Goal: Task Accomplishment & Management: Manage account settings

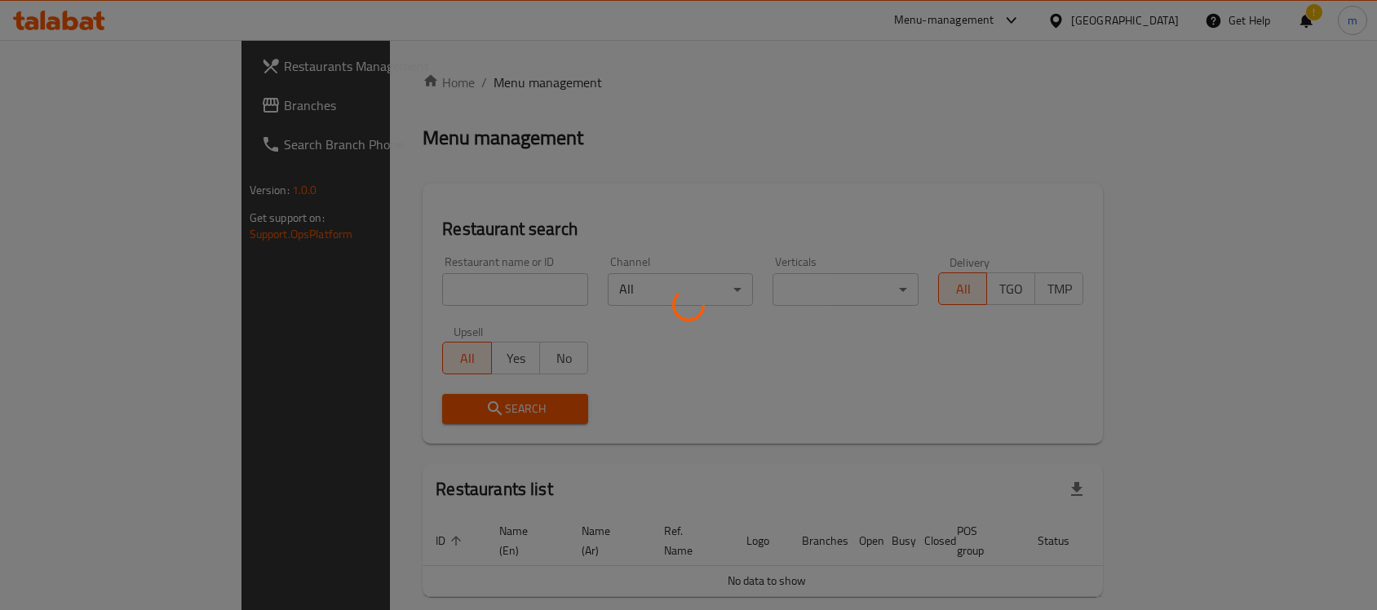
scroll to position [41, 0]
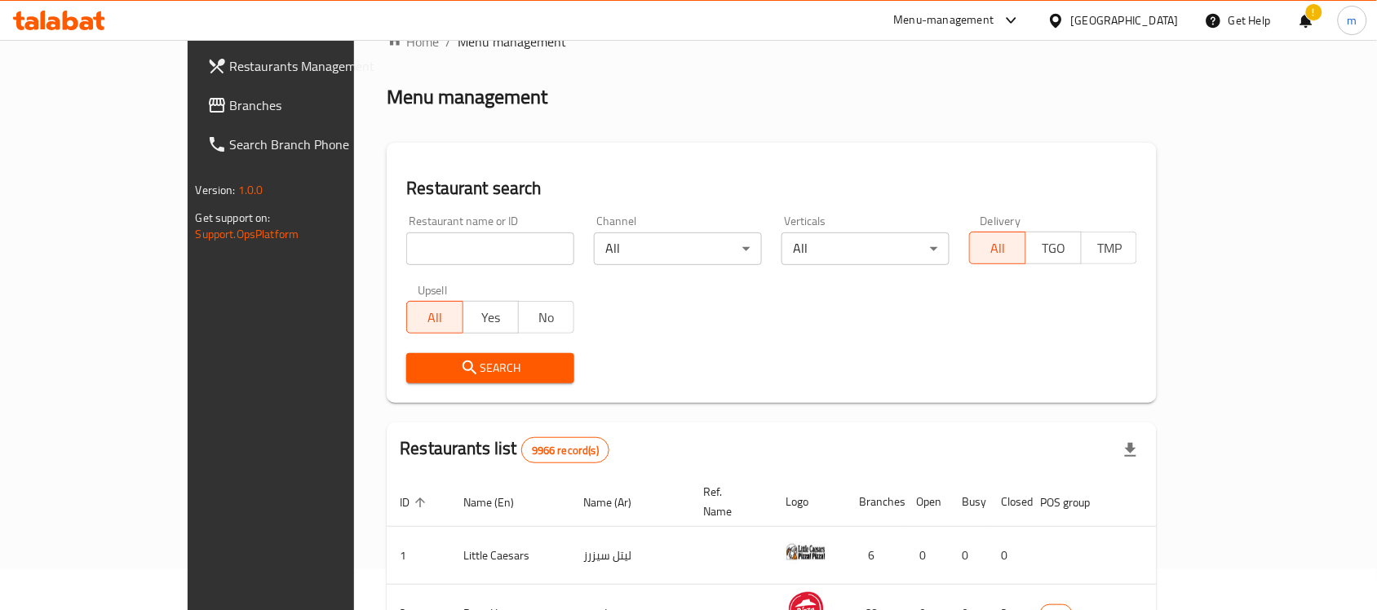
click at [1314, 17] on div "!" at bounding box center [1306, 20] width 18 height 39
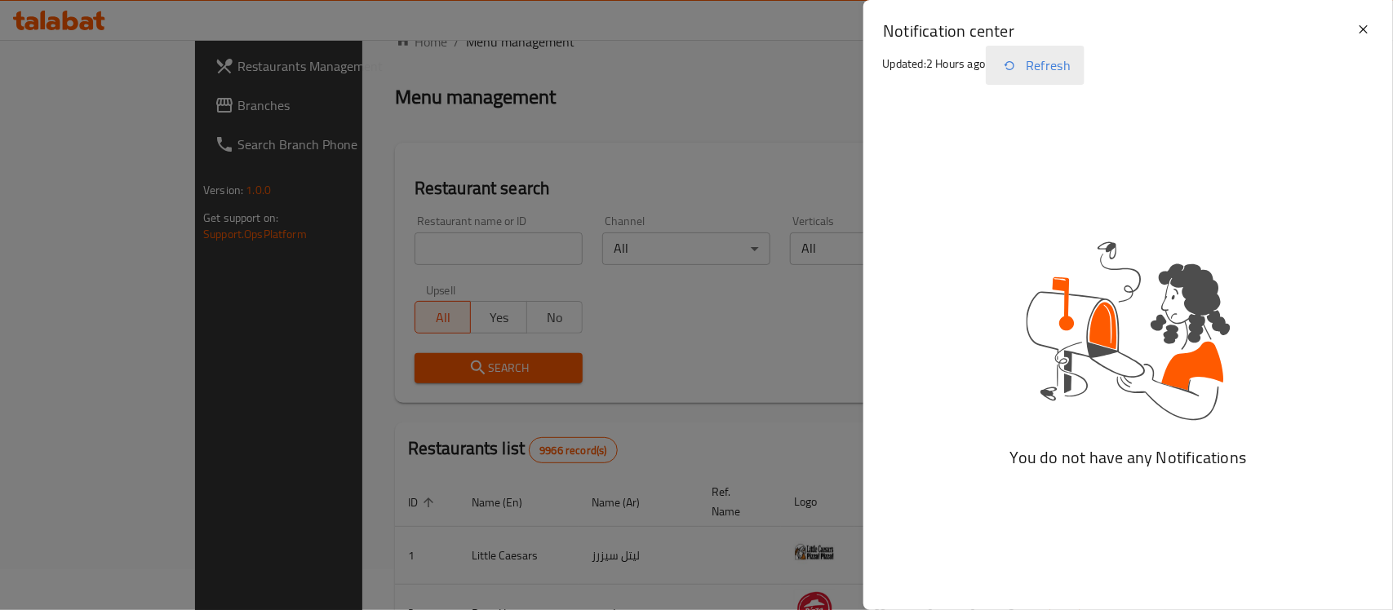
click at [1030, 70] on button "Refresh" at bounding box center [1035, 65] width 99 height 39
click at [1364, 27] on icon at bounding box center [1364, 30] width 20 height 20
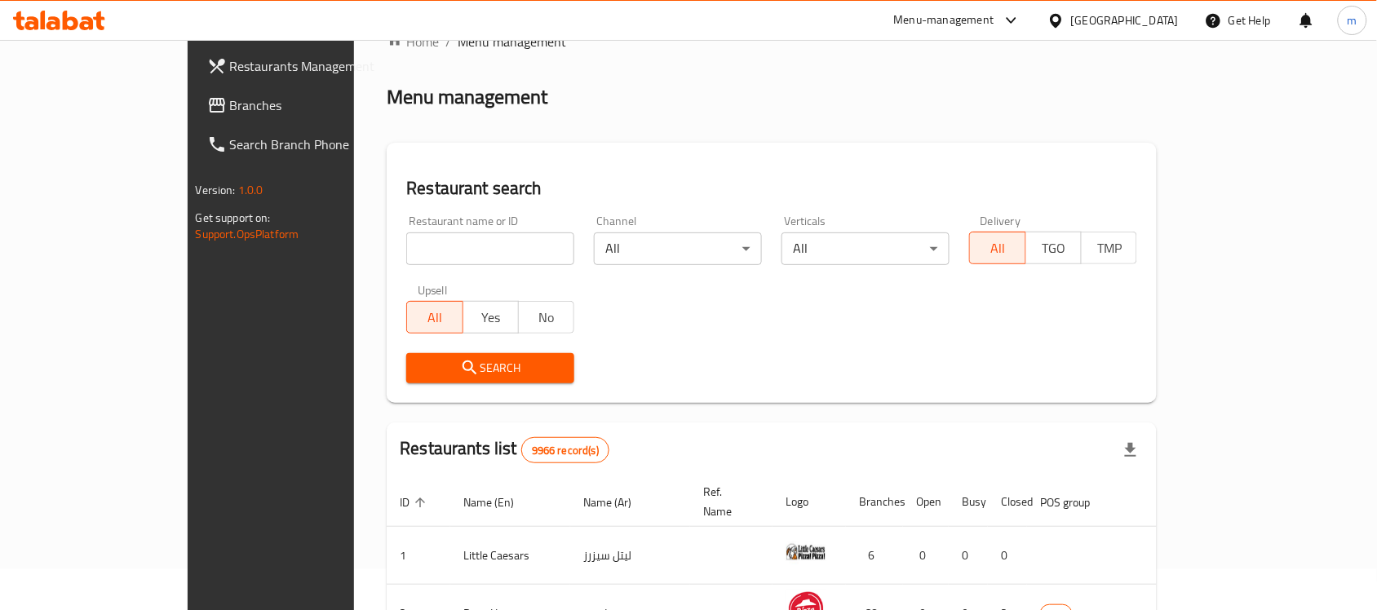
click at [406, 243] on input "search" at bounding box center [490, 249] width 168 height 33
click at [194, 86] on link "Branches" at bounding box center [306, 105] width 224 height 39
click at [230, 100] on span "Branches" at bounding box center [317, 105] width 175 height 20
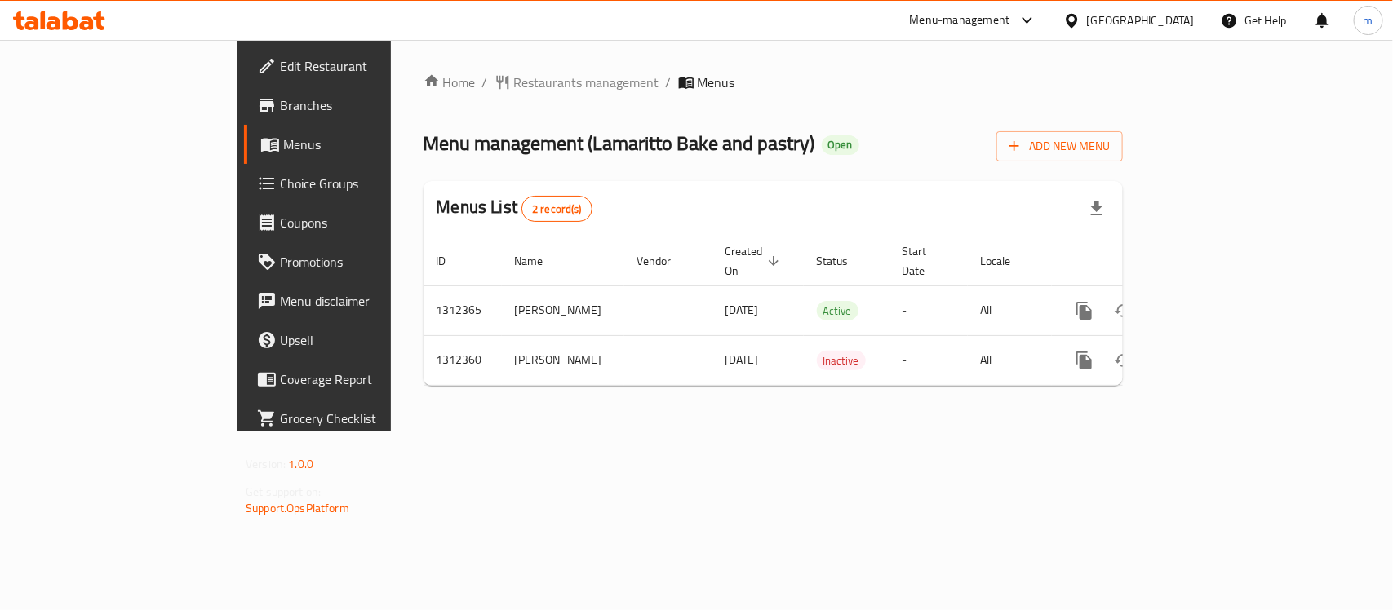
click at [280, 174] on span "Choice Groups" at bounding box center [368, 184] width 177 height 20
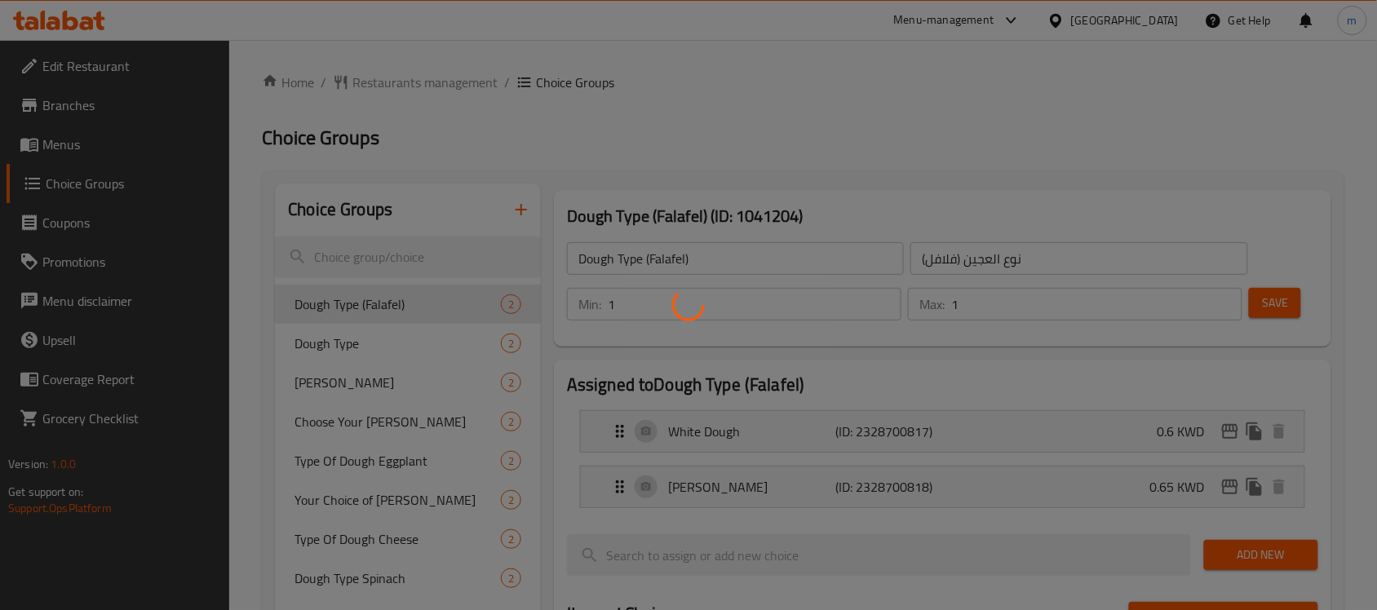
click at [324, 348] on div at bounding box center [688, 305] width 1377 height 610
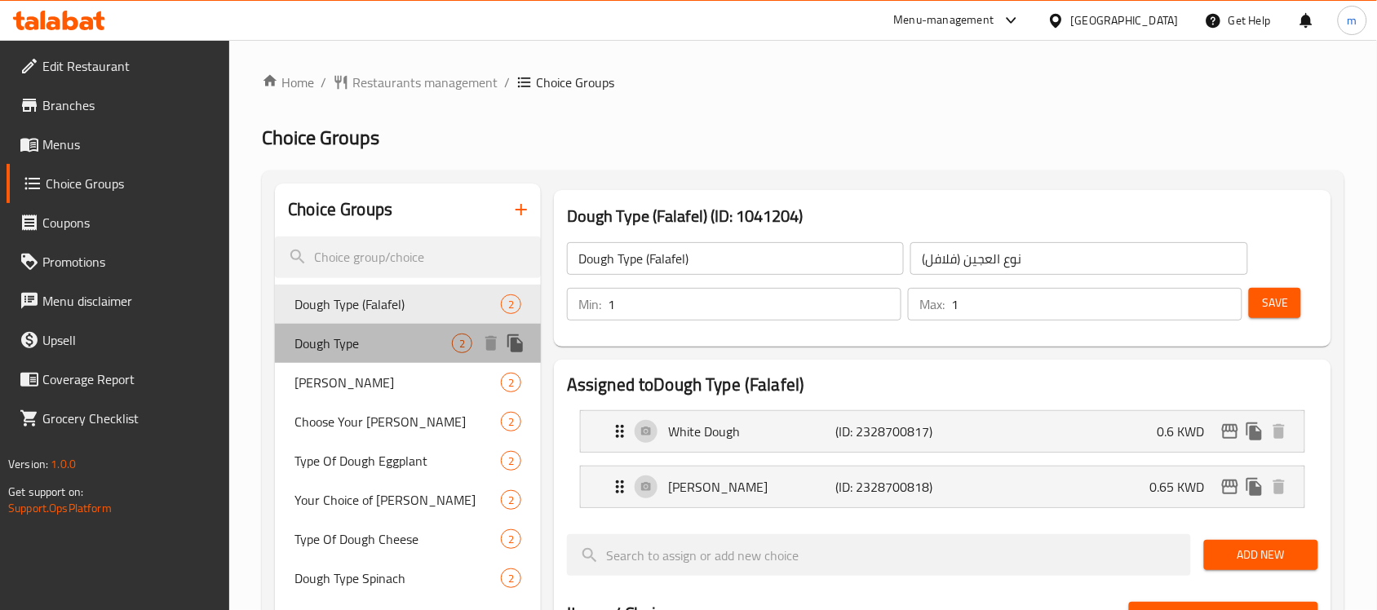
click at [324, 348] on span "Dough Type" at bounding box center [373, 344] width 157 height 20
type input "Dough Type"
type input "نوع العجين"
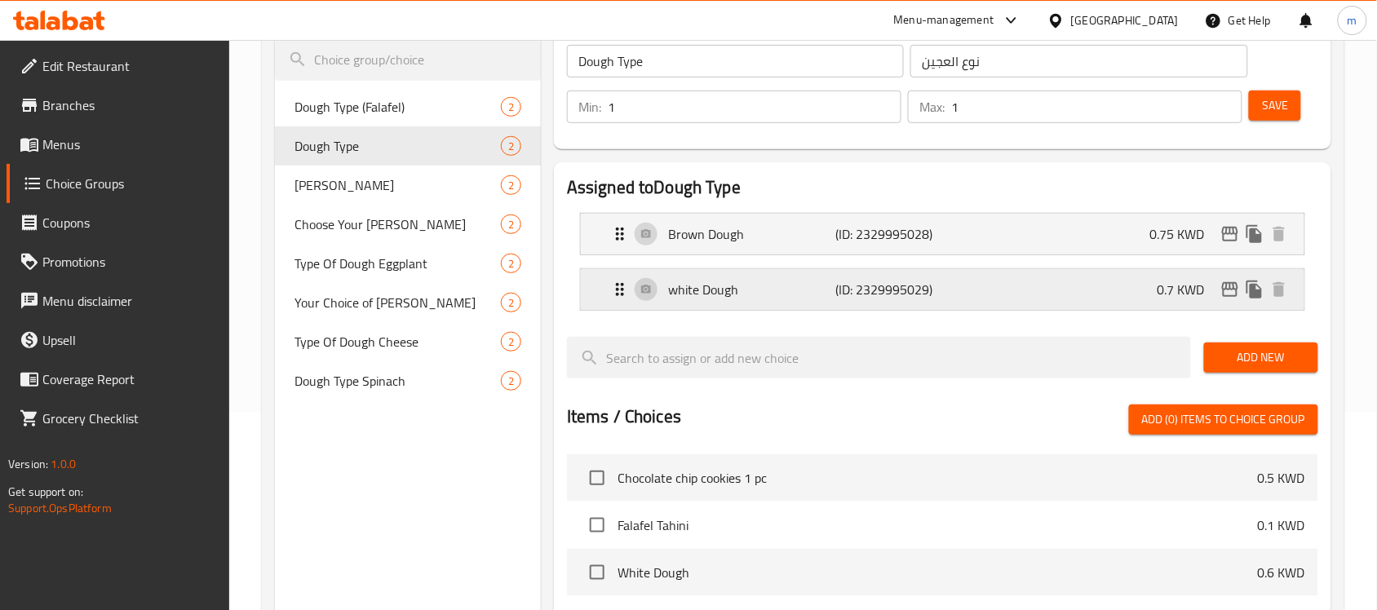
scroll to position [204, 0]
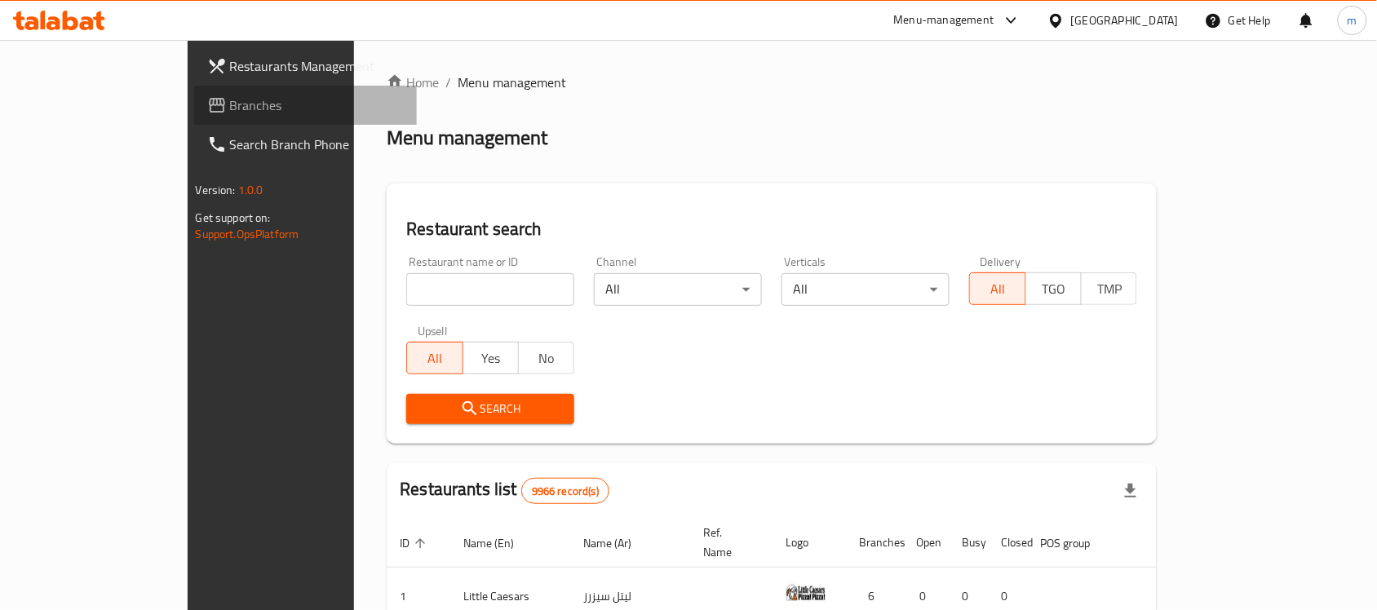
click at [230, 112] on span "Branches" at bounding box center [317, 105] width 175 height 20
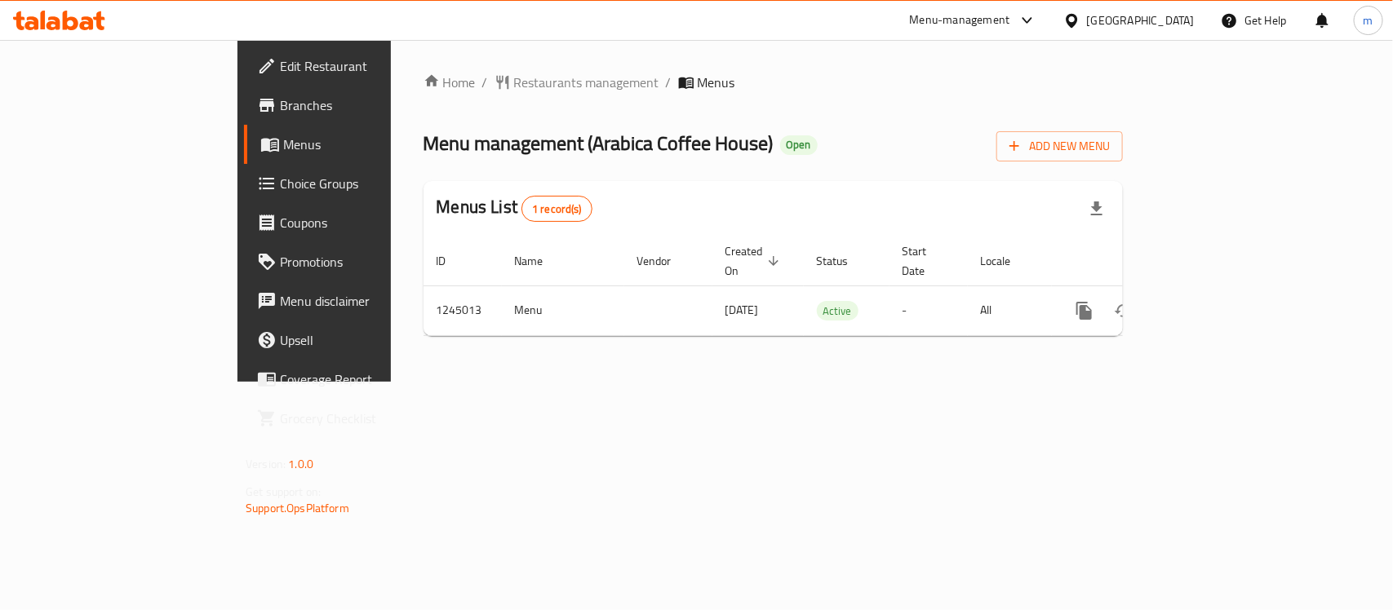
click at [82, 22] on icon at bounding box center [87, 23] width 14 height 14
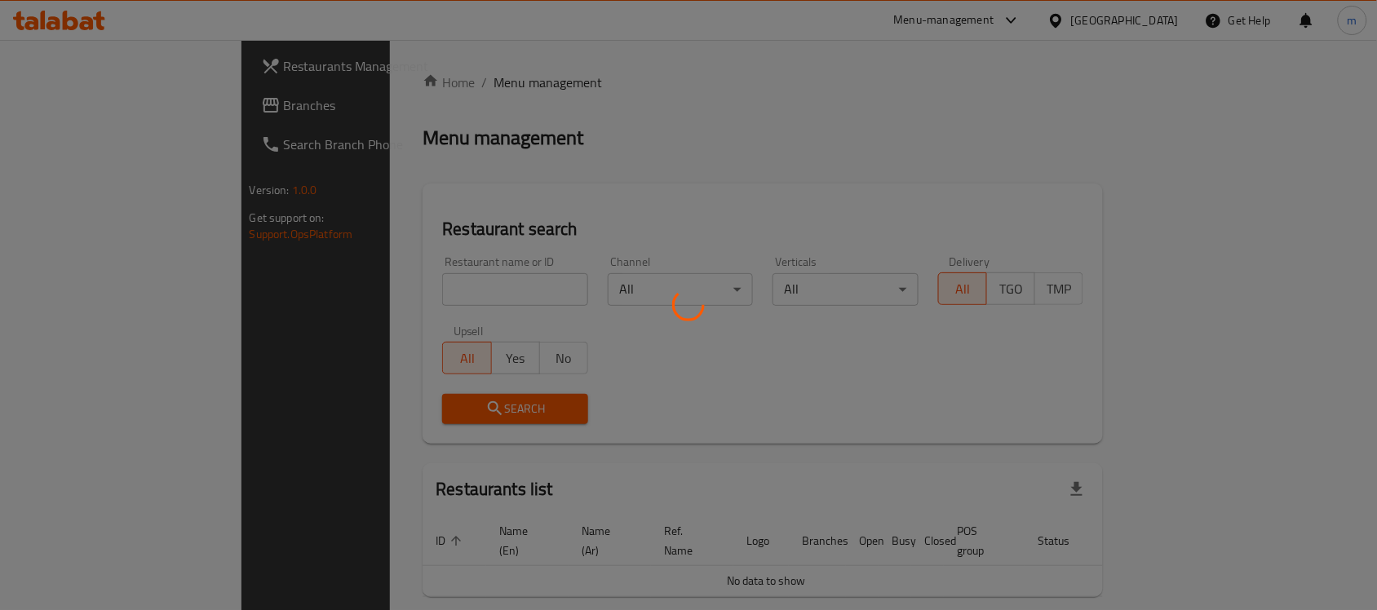
click at [341, 282] on div at bounding box center [688, 305] width 1377 height 610
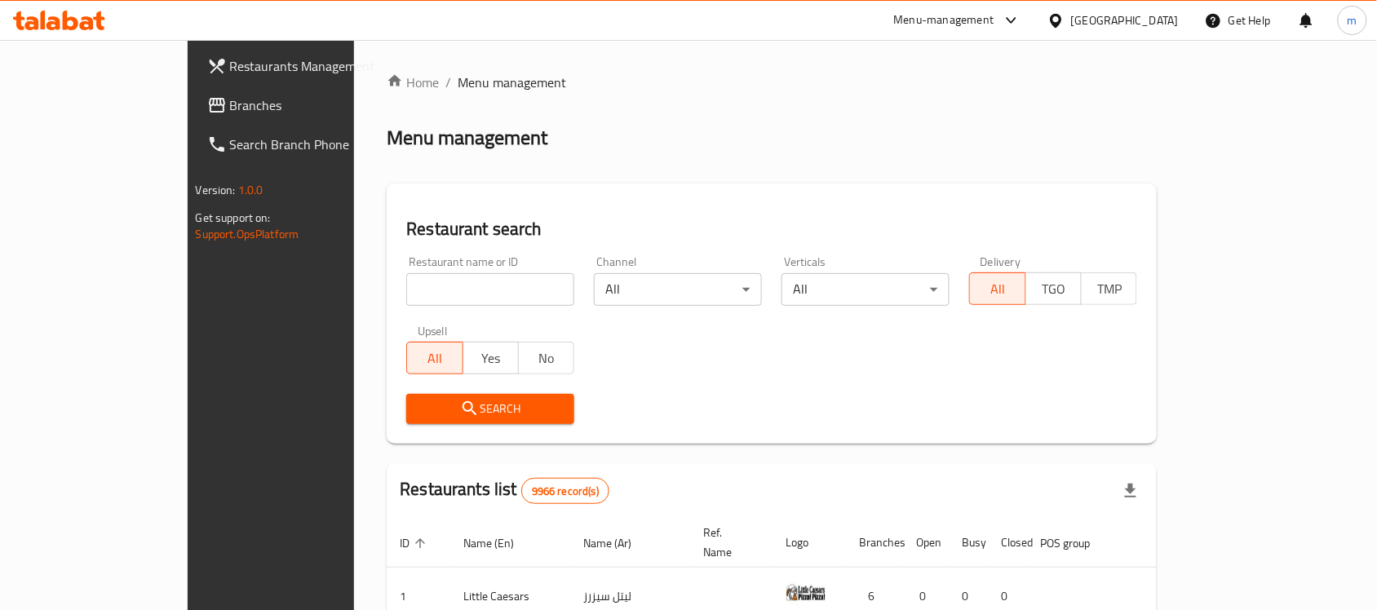
click at [406, 282] on input "search" at bounding box center [490, 289] width 168 height 33
paste input "682322"
type input "682322"
click at [419, 413] on span "Search" at bounding box center [490, 409] width 142 height 20
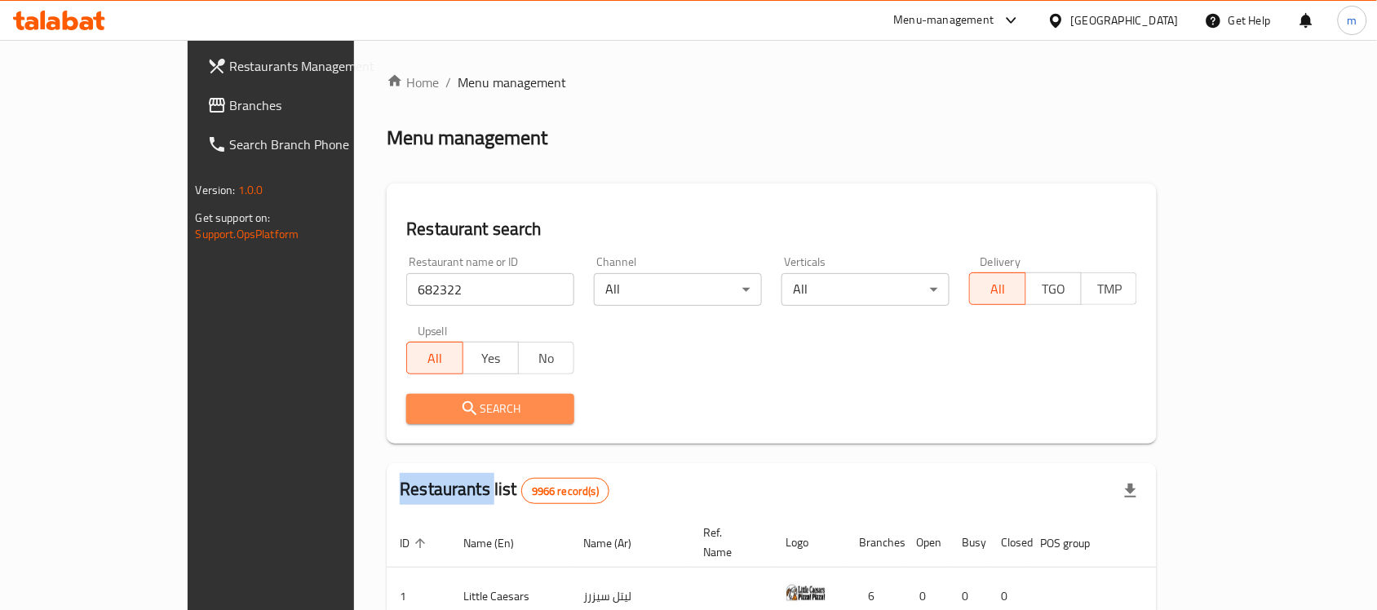
click at [401, 413] on div at bounding box center [688, 305] width 1377 height 610
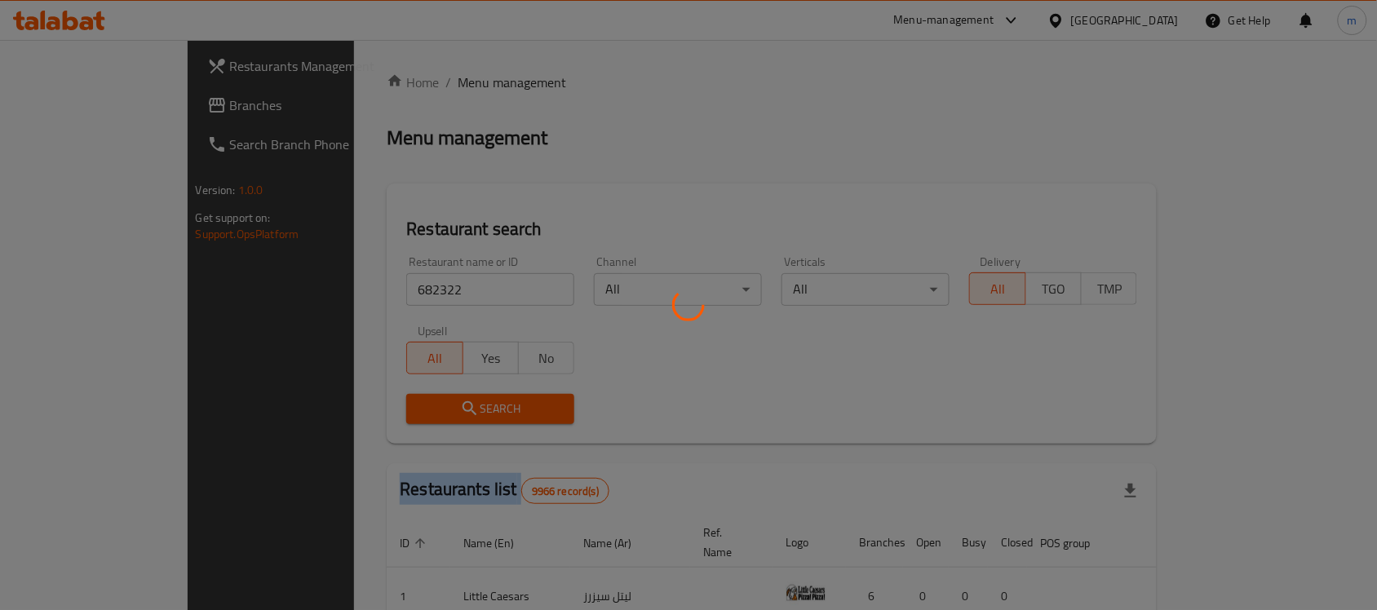
click at [401, 413] on div at bounding box center [688, 305] width 1377 height 610
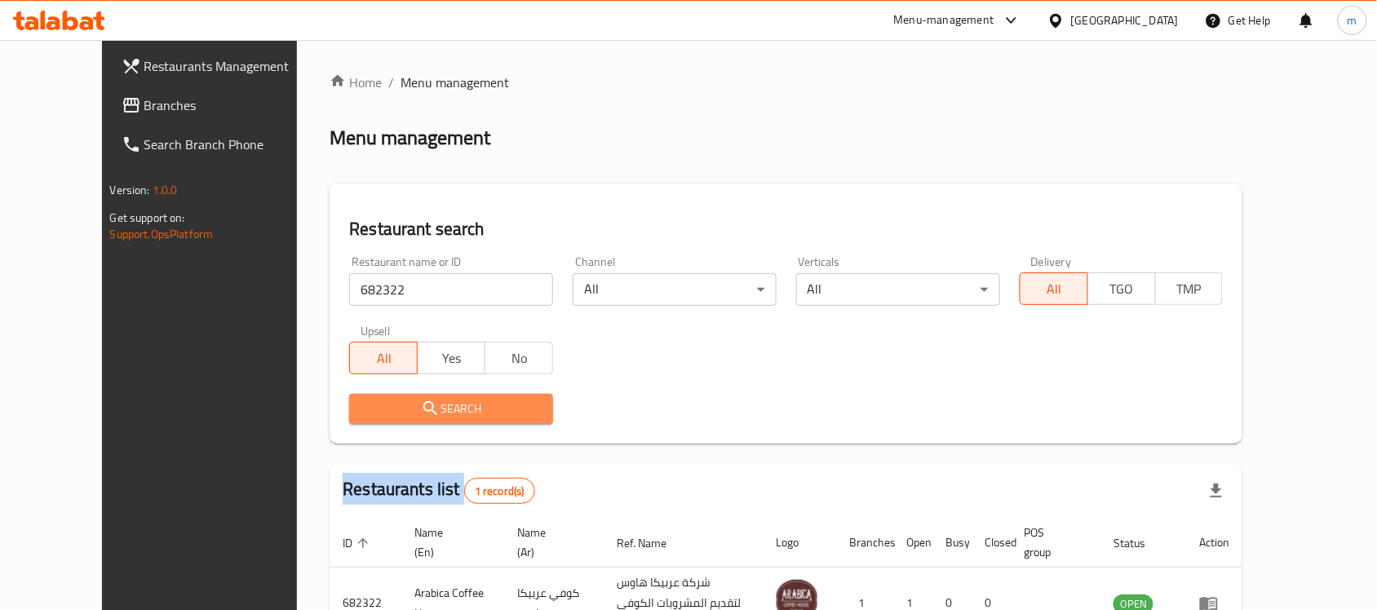
click at [401, 413] on span "Search" at bounding box center [451, 409] width 178 height 20
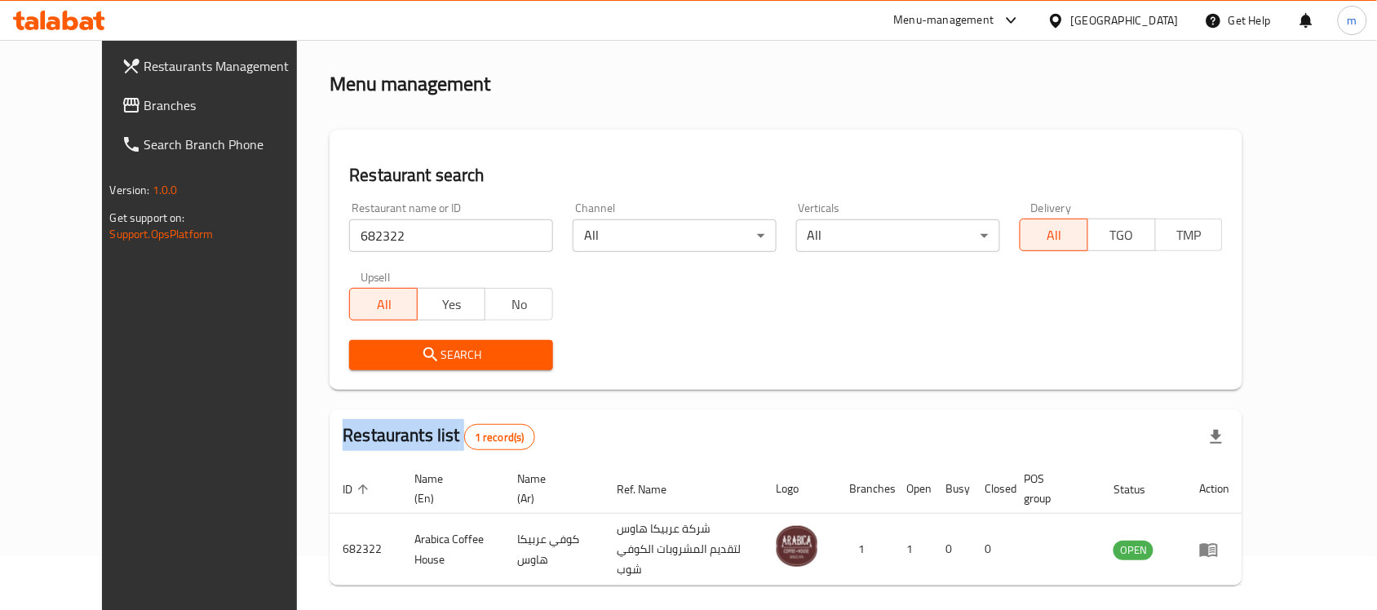
scroll to position [104, 0]
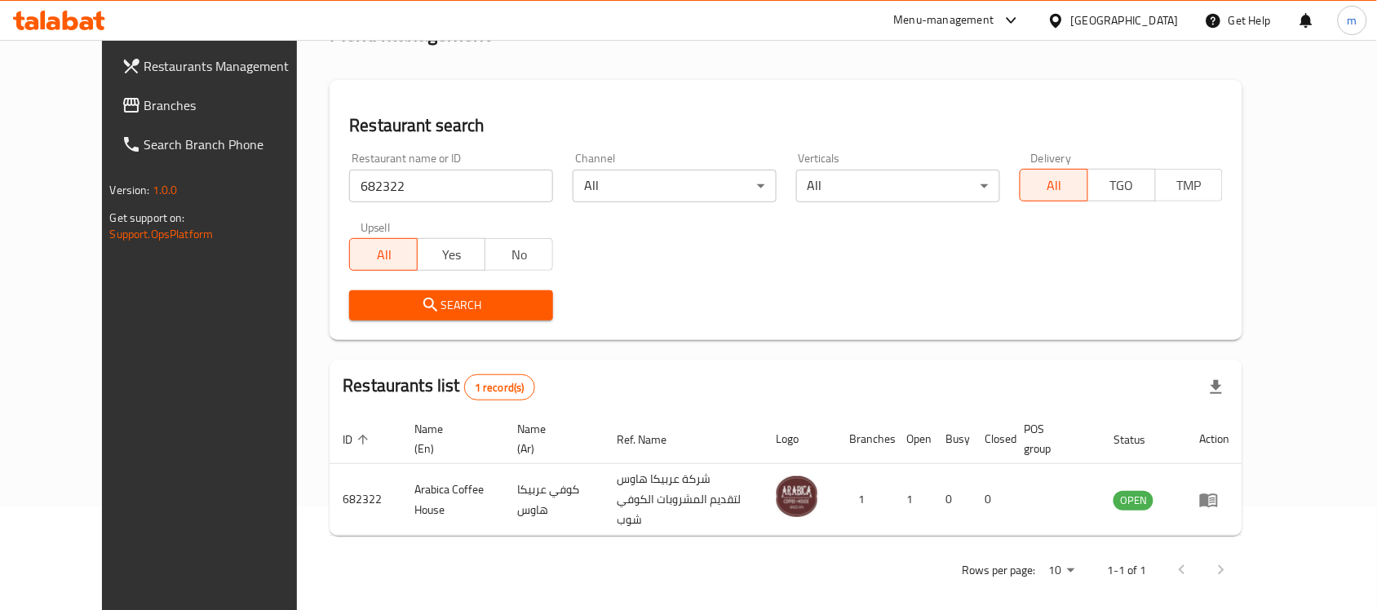
click at [986, 385] on div "Restaurants list 1 record(s)" at bounding box center [786, 387] width 913 height 55
